Goal: Check status: Check status

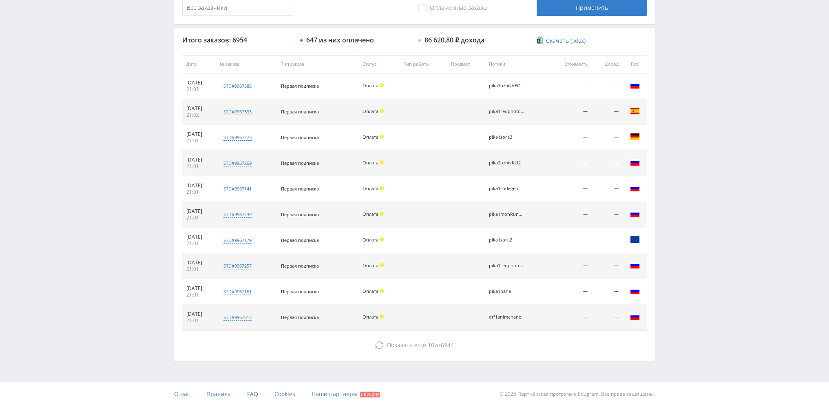
scroll to position [283, 0]
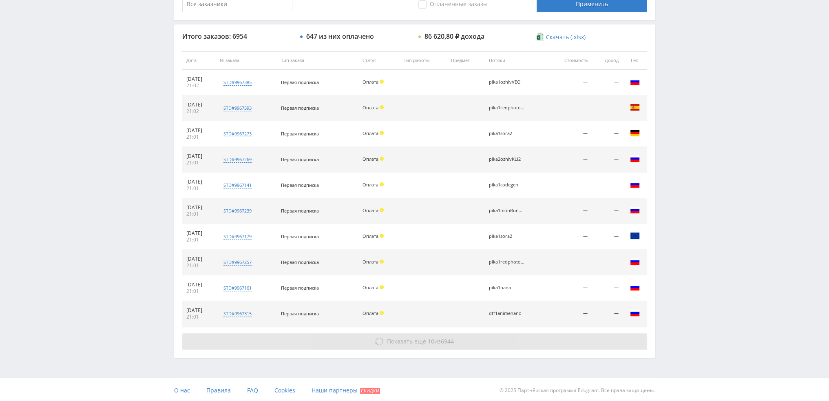
click at [450, 339] on span "6944" at bounding box center [447, 341] width 13 height 8
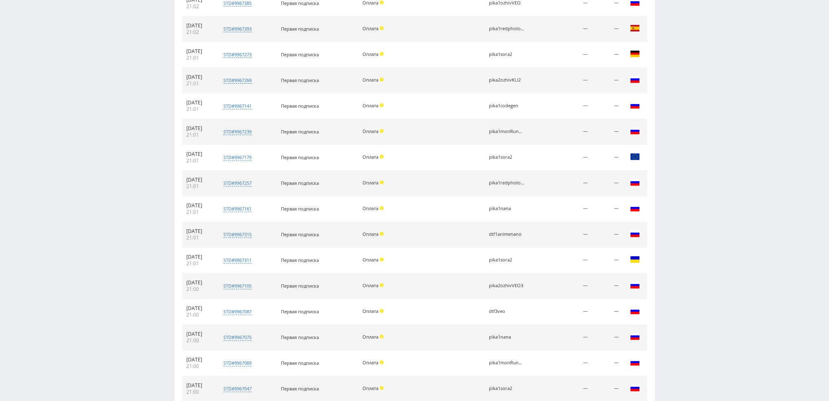
scroll to position [462, 0]
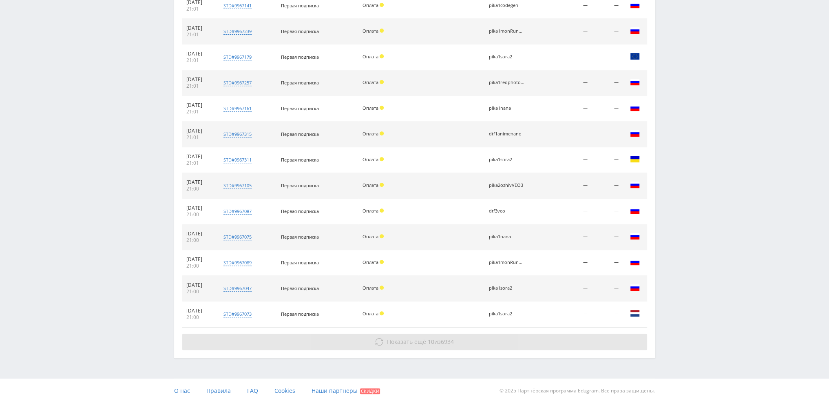
click at [508, 348] on button "Показать ещё 10 из 6934" at bounding box center [414, 342] width 465 height 16
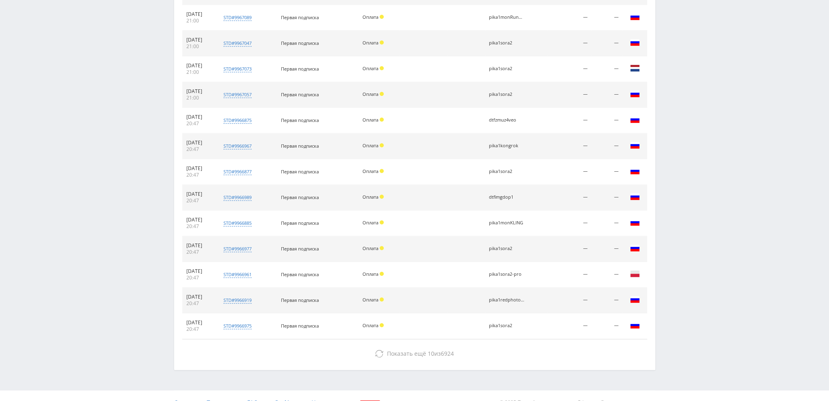
scroll to position [718, 0]
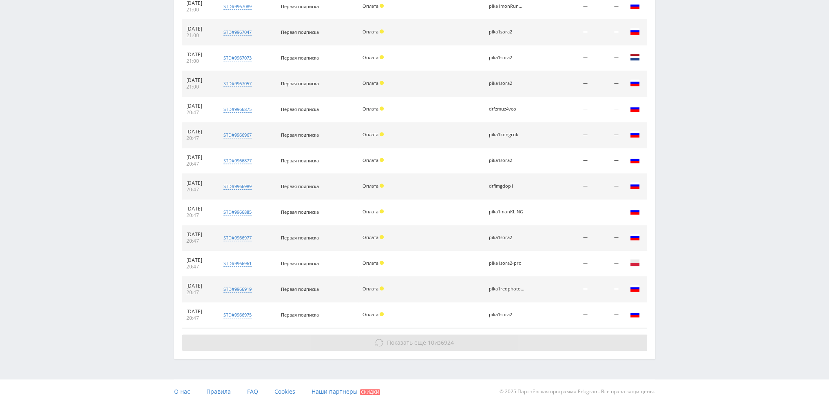
click at [525, 340] on button "Показать ещё 10 из 6924" at bounding box center [414, 343] width 465 height 16
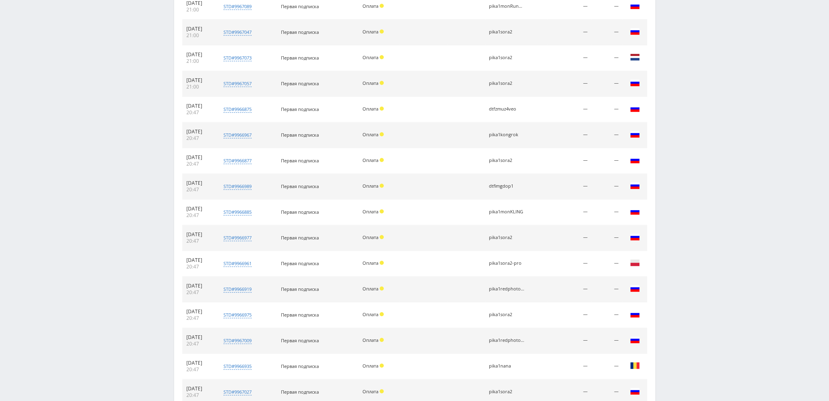
scroll to position [872, 0]
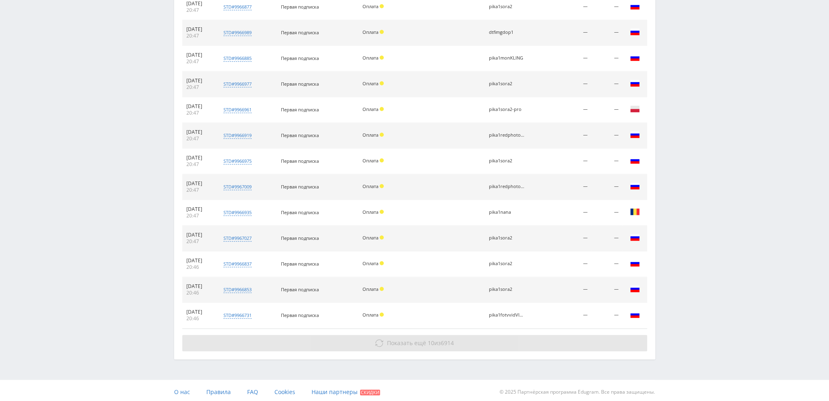
click at [508, 342] on button "Показать ещё 10 из 6914" at bounding box center [414, 343] width 465 height 16
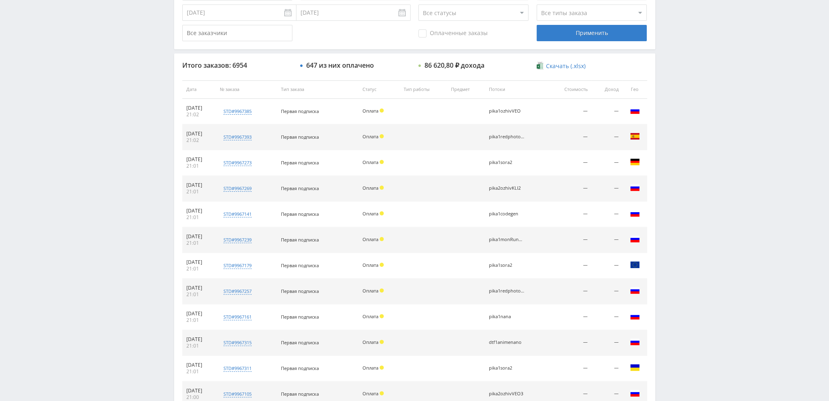
scroll to position [0, 0]
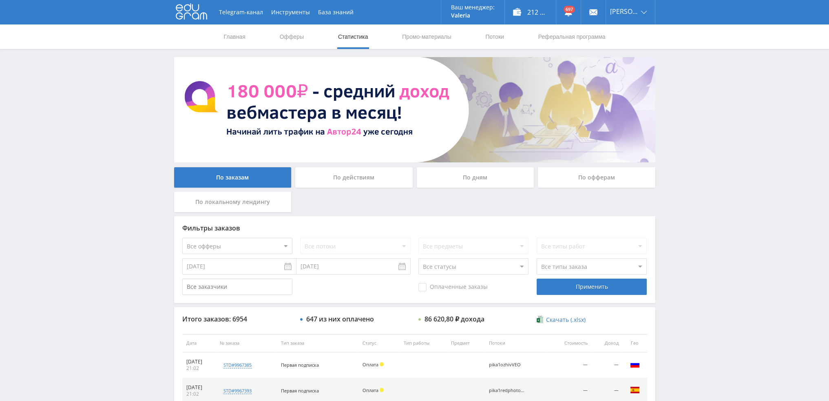
click at [479, 196] on div "По заказам По действиям По дням По офферам По локальному лендингу" at bounding box center [414, 191] width 485 height 49
click at [475, 182] on div "По дням" at bounding box center [475, 177] width 117 height 20
click at [0, 0] on input "По дням" at bounding box center [0, 0] width 0 height 0
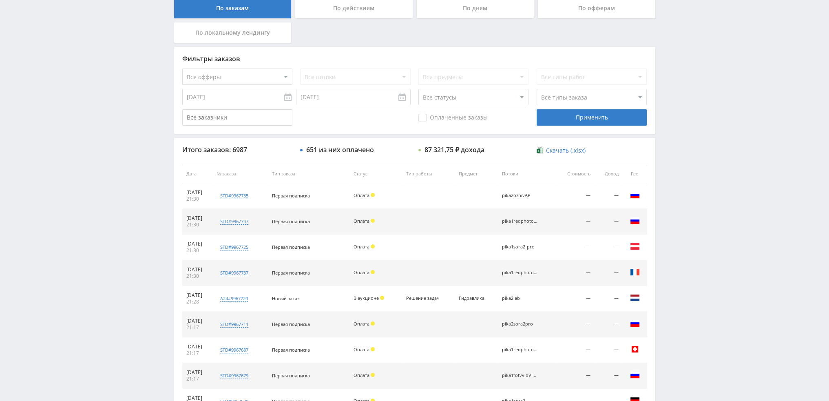
scroll to position [283, 0]
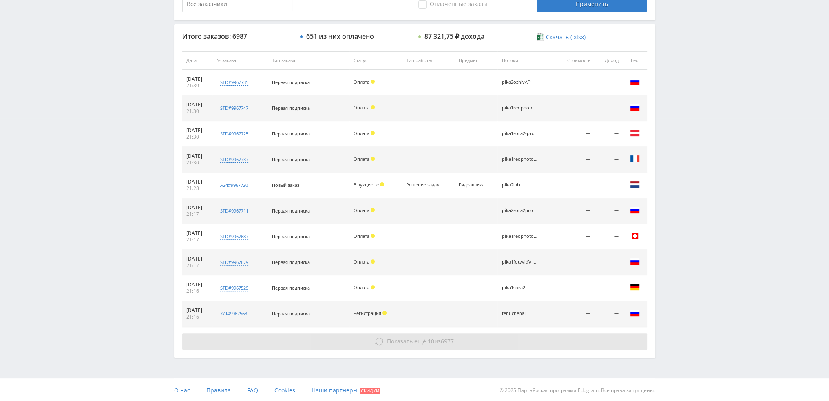
click at [400, 339] on span "Показать ещё" at bounding box center [406, 341] width 39 height 8
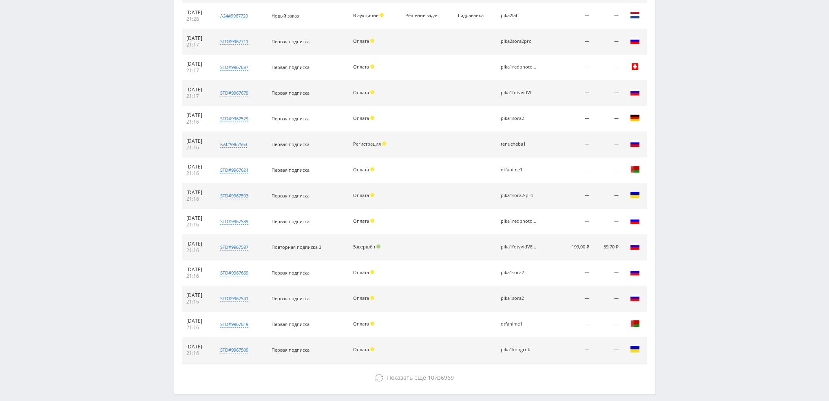
scroll to position [447, 0]
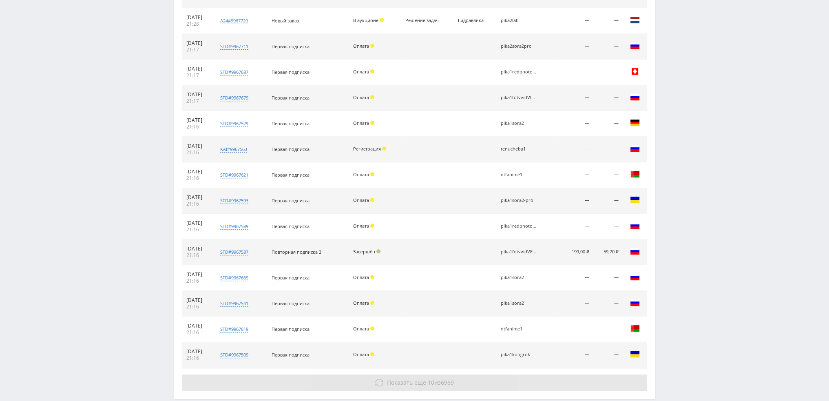
click at [415, 379] on span "Показать ещё" at bounding box center [406, 383] width 39 height 8
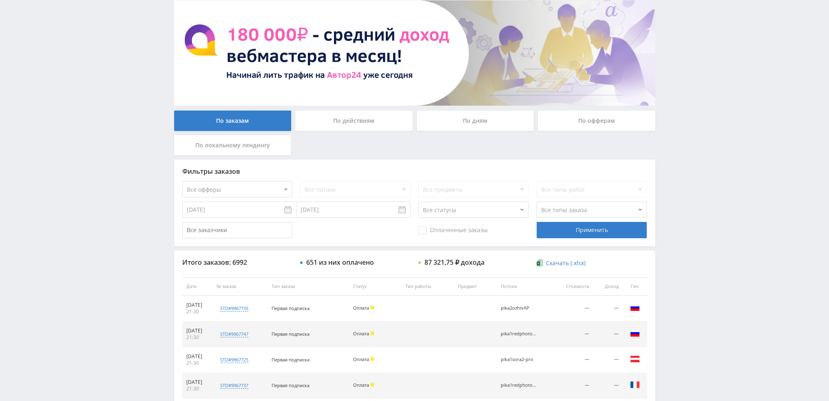
scroll to position [41, 0]
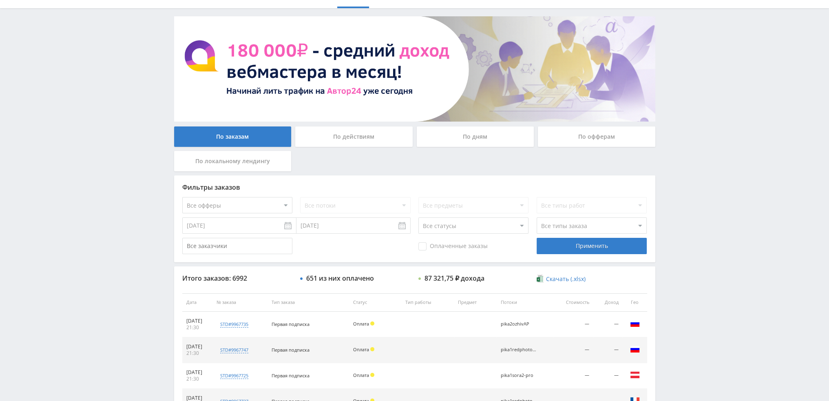
click at [478, 136] on div "По дням" at bounding box center [475, 136] width 117 height 20
click at [0, 0] on input "По дням" at bounding box center [0, 0] width 0 height 0
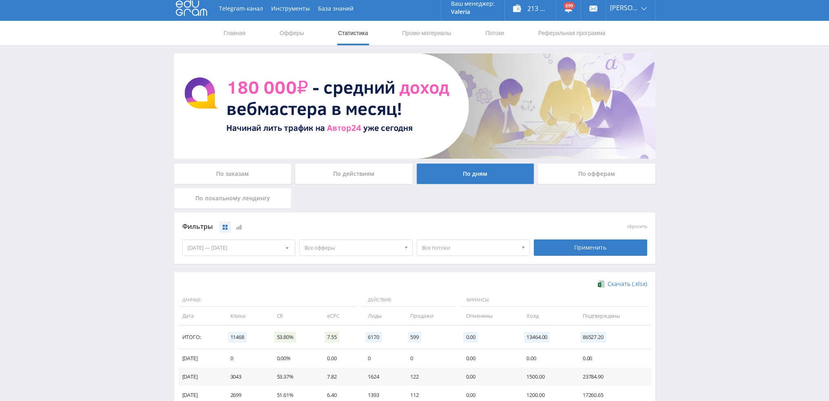
scroll to position [0, 0]
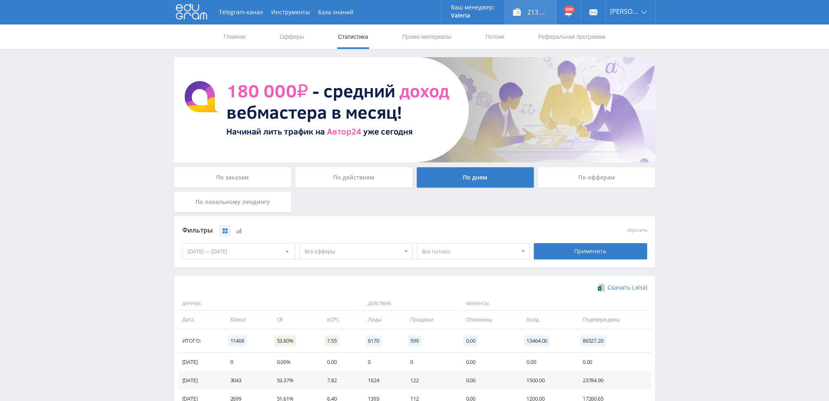
click at [540, 13] on div "213 182,00 ₽" at bounding box center [530, 12] width 51 height 24
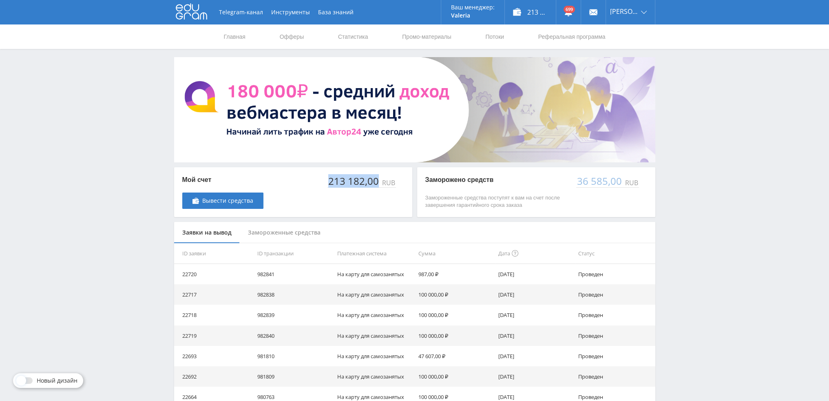
drag, startPoint x: 330, startPoint y: 181, endPoint x: 379, endPoint y: 177, distance: 49.9
click at [379, 177] on div "213 182,00" at bounding box center [354, 180] width 53 height 11
click at [374, 209] on div "Мой счет Вывести средства 213 182,00 RUB" at bounding box center [293, 192] width 238 height 50
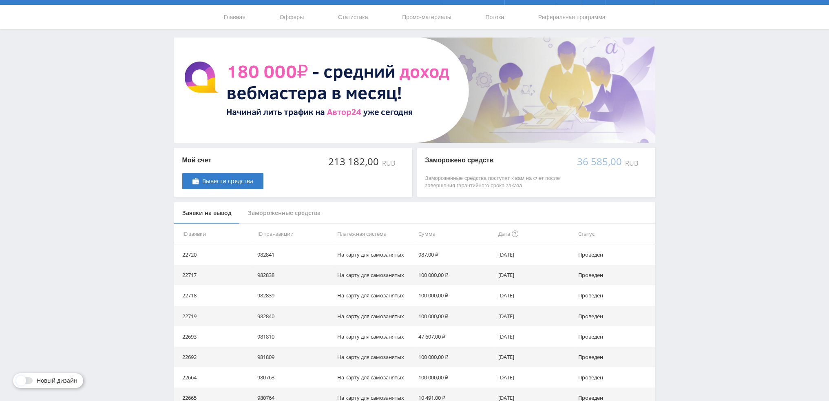
scroll to position [128, 0]
